Goal: Information Seeking & Learning: Learn about a topic

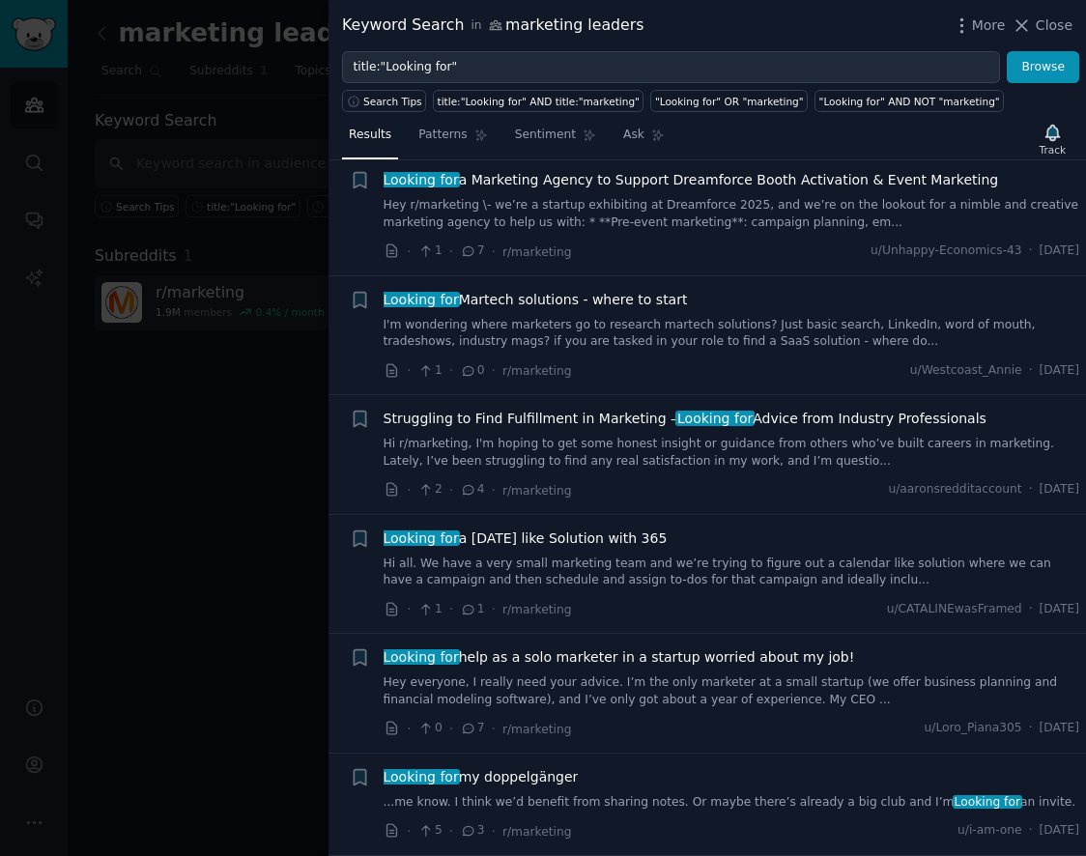
click at [714, 411] on span "Looking for" at bounding box center [715, 418] width 79 height 15
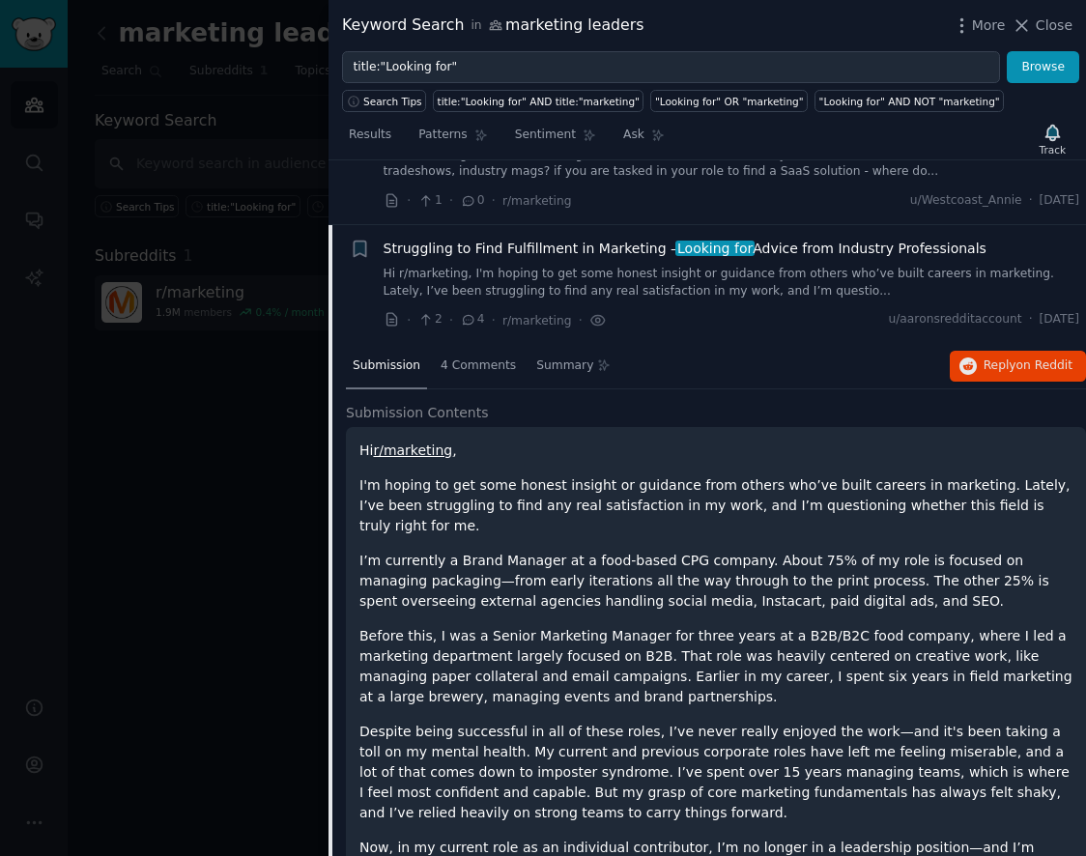
scroll to position [1585, 0]
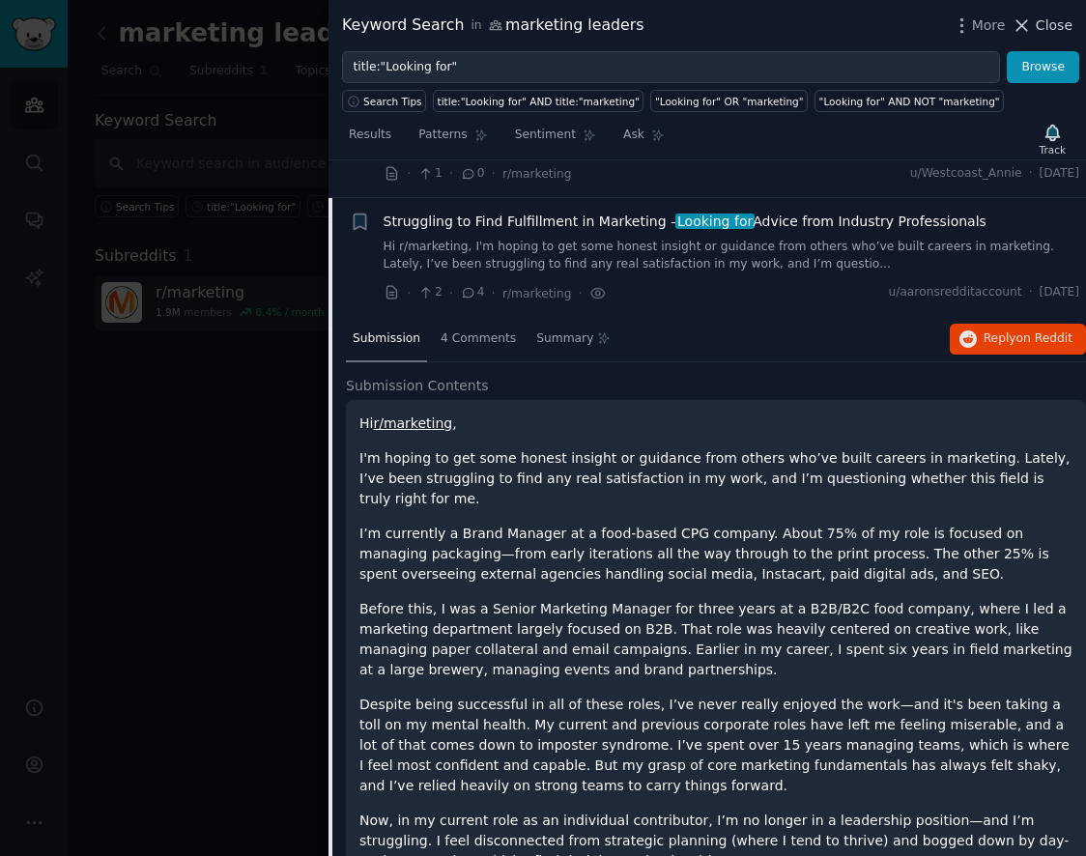
click at [1031, 23] on icon at bounding box center [1022, 25] width 20 height 20
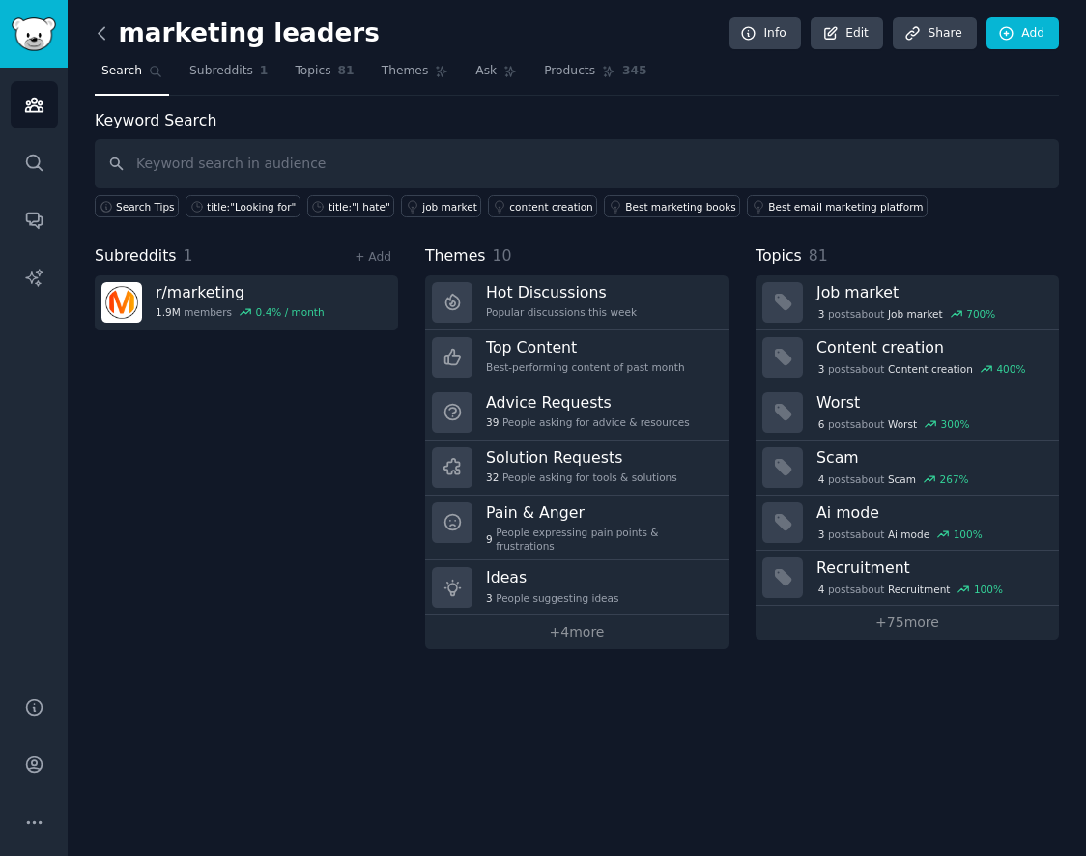
click at [97, 31] on icon at bounding box center [102, 33] width 20 height 20
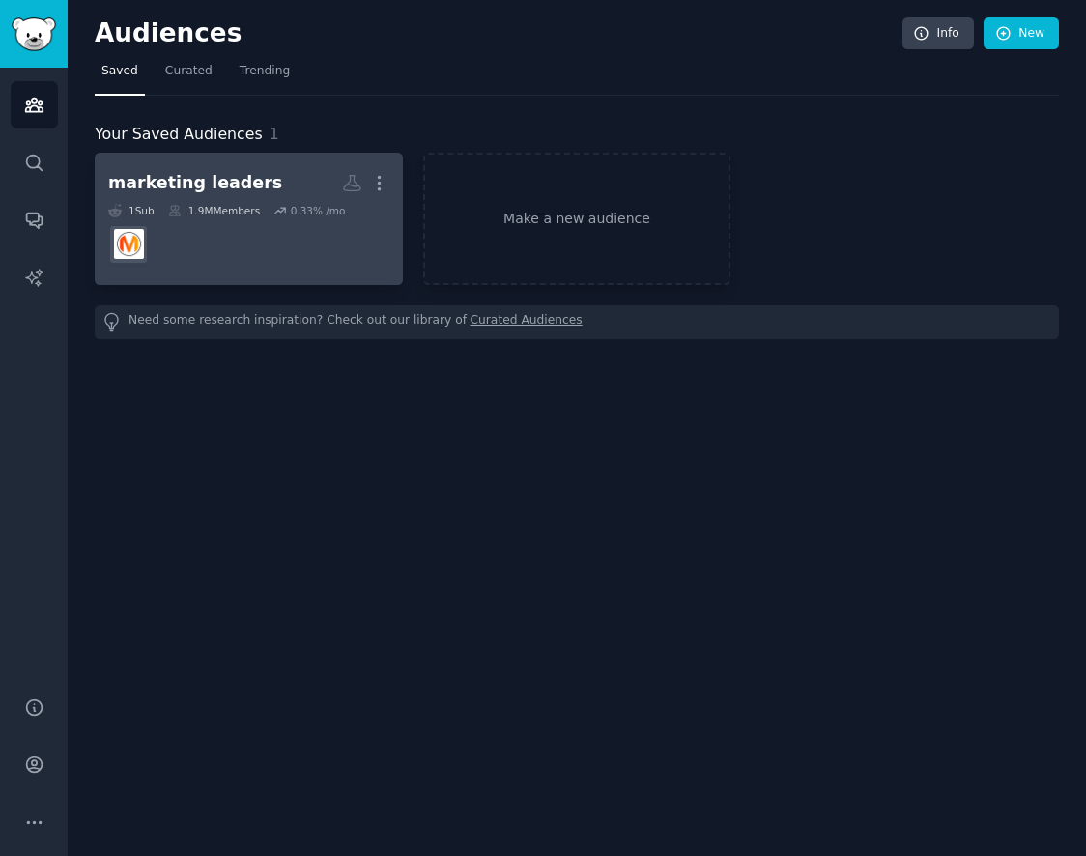
click at [251, 236] on dd at bounding box center [248, 244] width 281 height 54
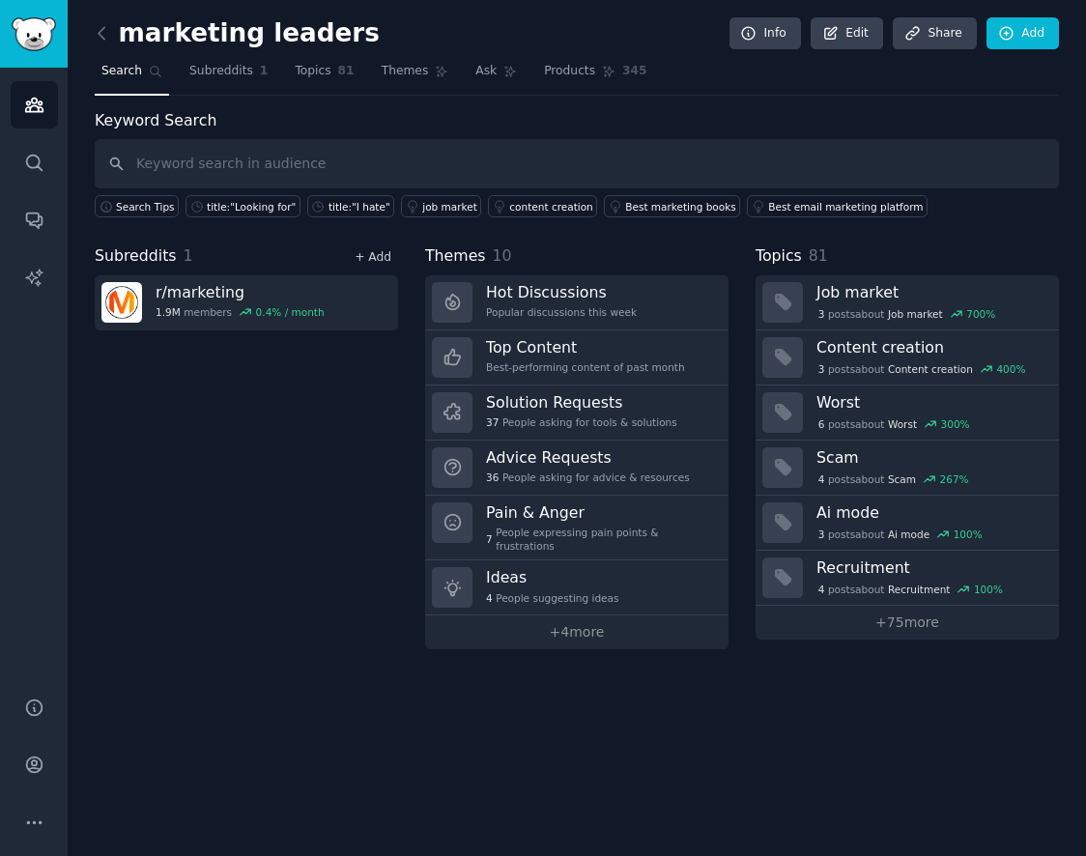
click at [377, 261] on link "+ Add" at bounding box center [373, 257] width 37 height 14
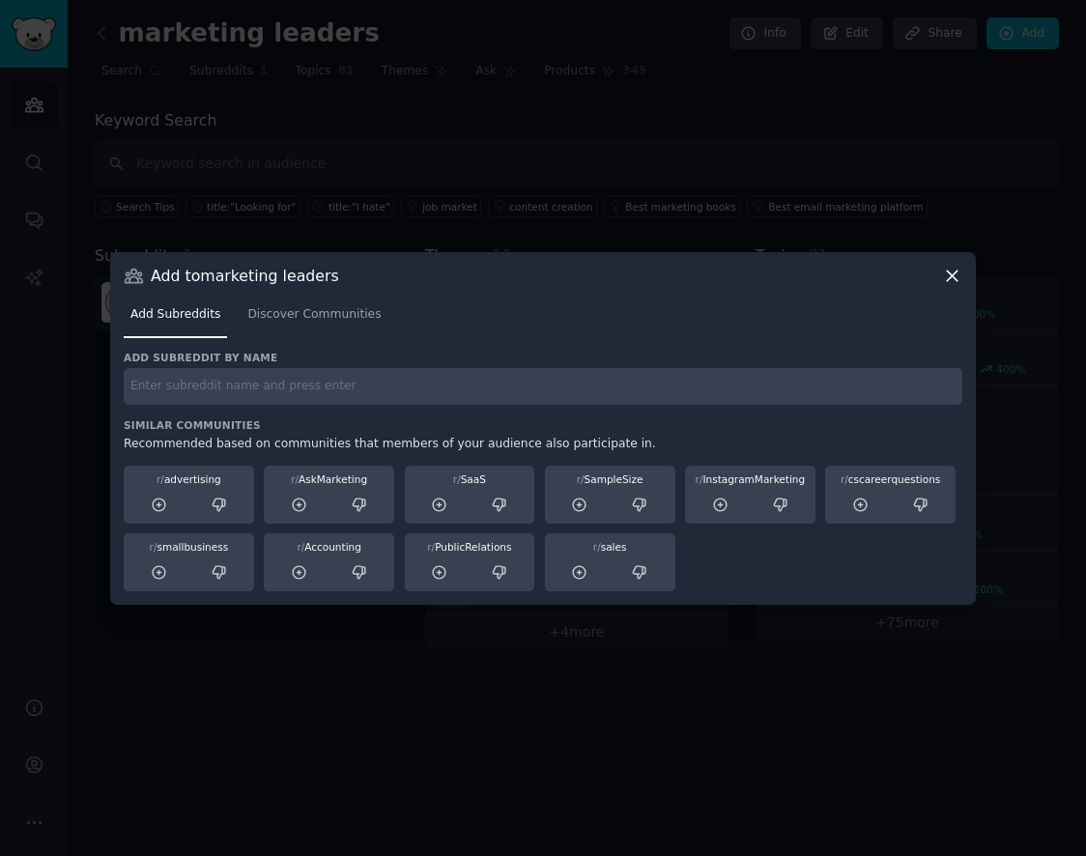
click at [952, 277] on icon at bounding box center [952, 276] width 20 height 20
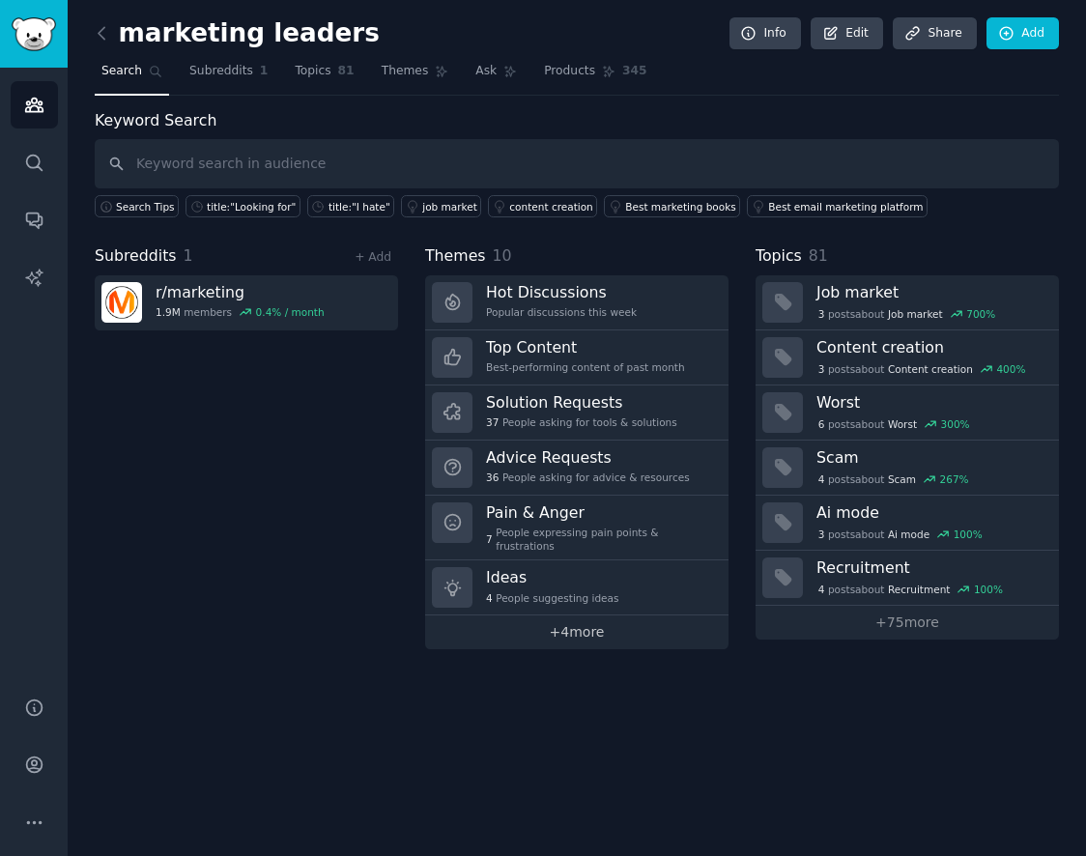
click at [566, 633] on link "+ 4 more" at bounding box center [576, 633] width 303 height 34
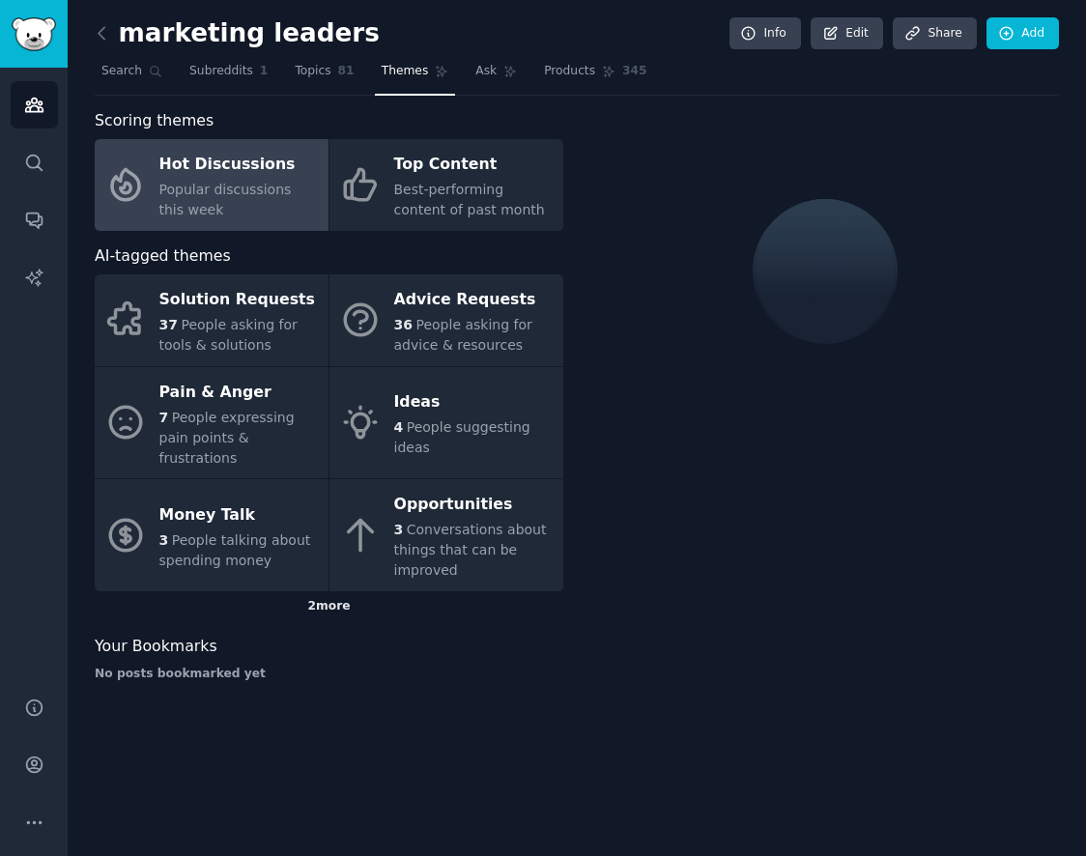
click at [327, 591] on div "2 more" at bounding box center [329, 606] width 469 height 31
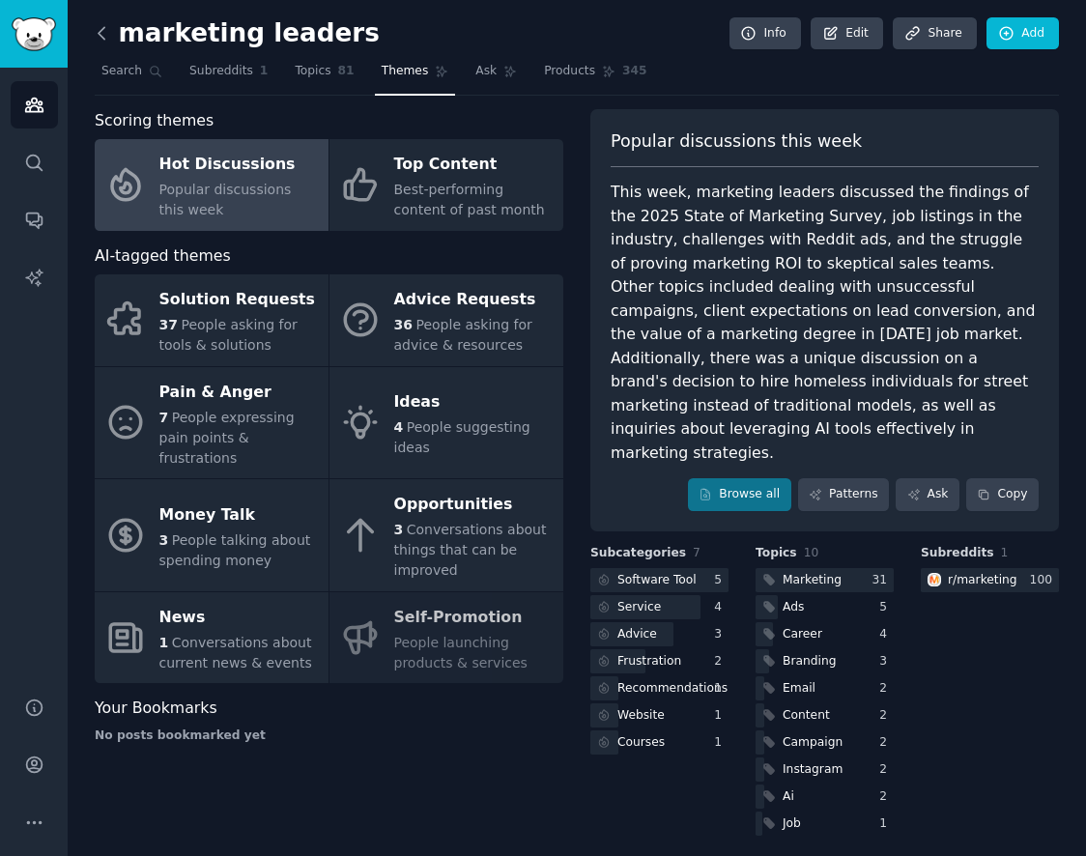
click at [106, 32] on icon at bounding box center [102, 33] width 20 height 20
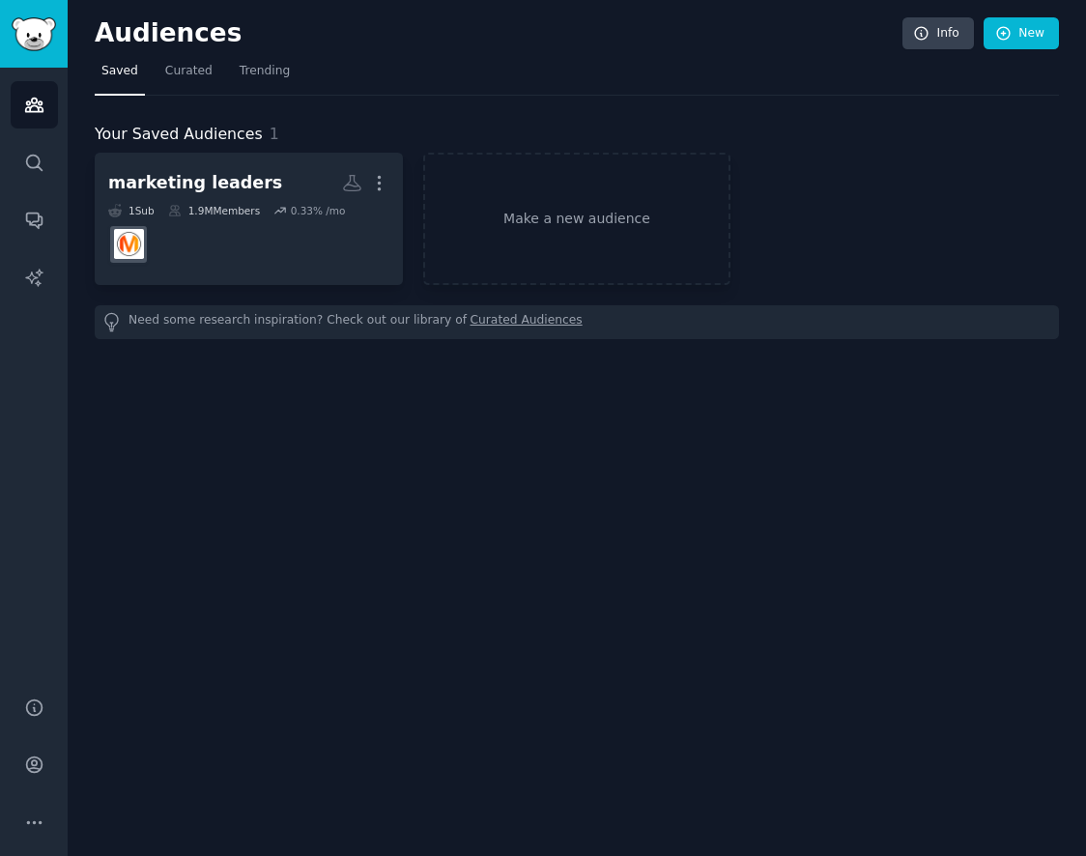
click at [113, 77] on span "Saved" at bounding box center [119, 71] width 37 height 17
click at [148, 137] on span "Your Saved Audiences" at bounding box center [179, 135] width 168 height 24
